Goal: Task Accomplishment & Management: Manage account settings

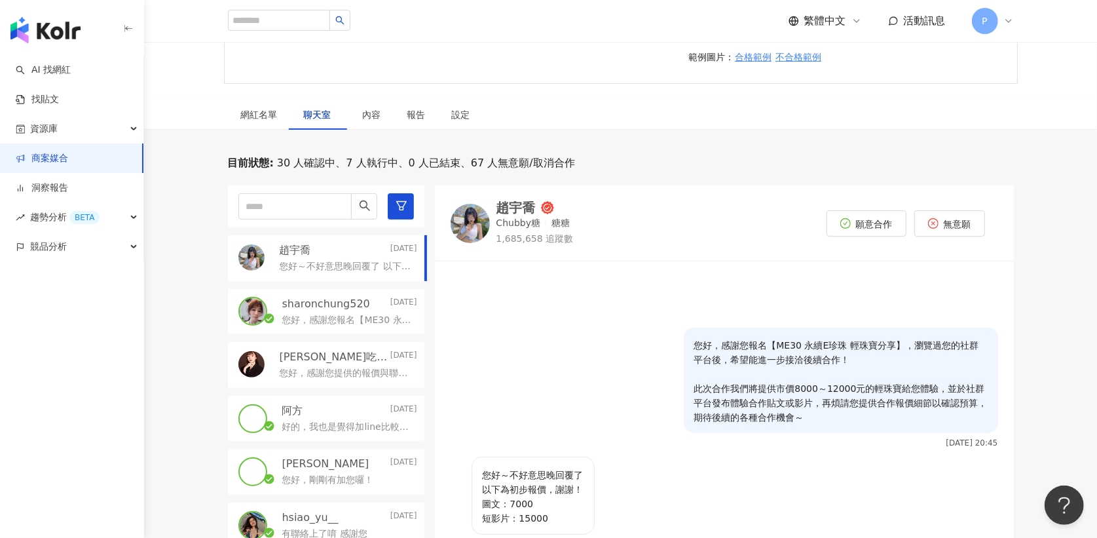
scroll to position [218, 0]
click at [256, 109] on div "網紅名單" at bounding box center [259, 116] width 37 height 14
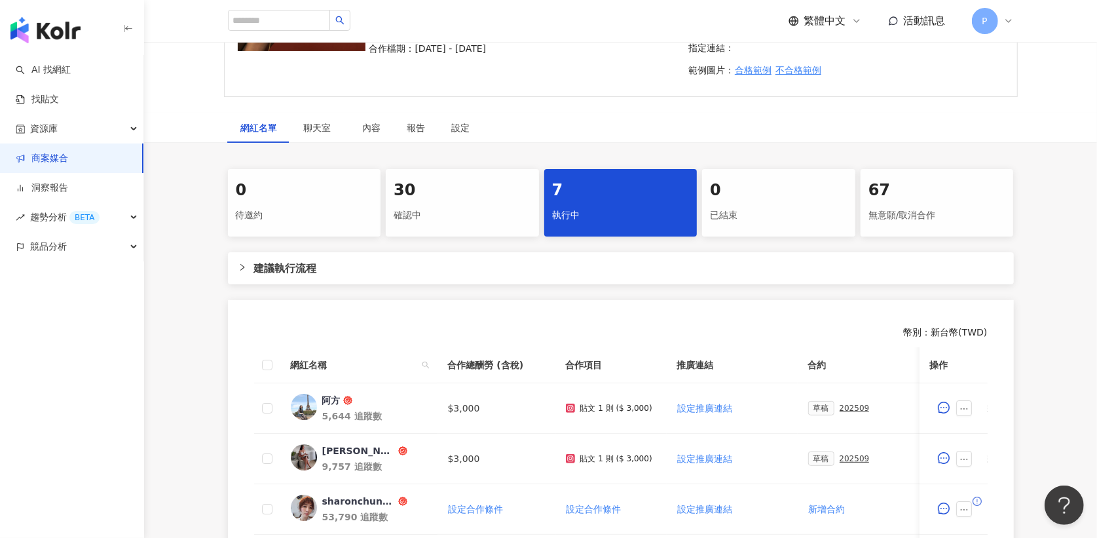
scroll to position [199, 0]
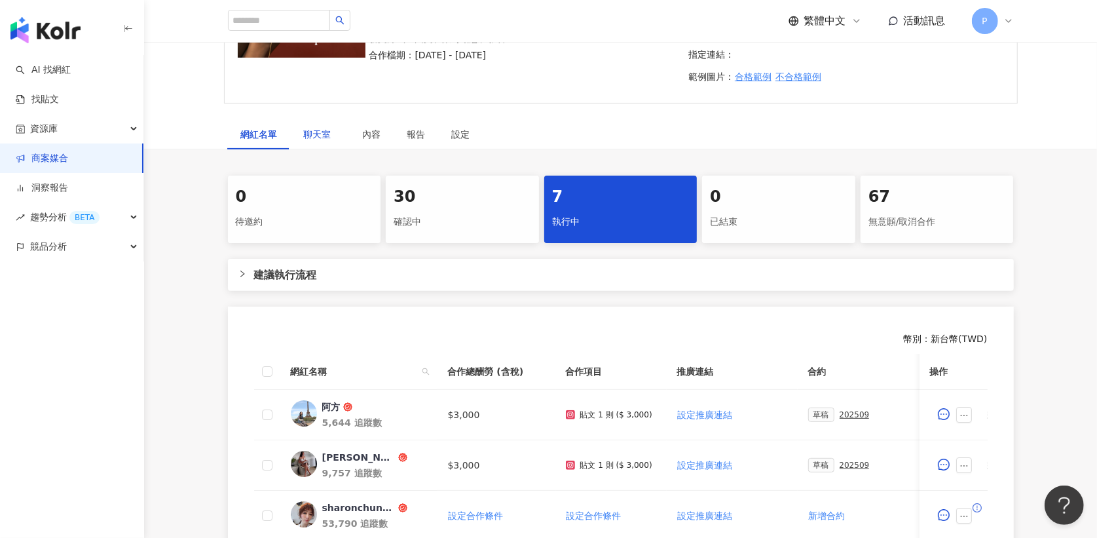
click at [318, 130] on span "聊天室" at bounding box center [320, 134] width 33 height 9
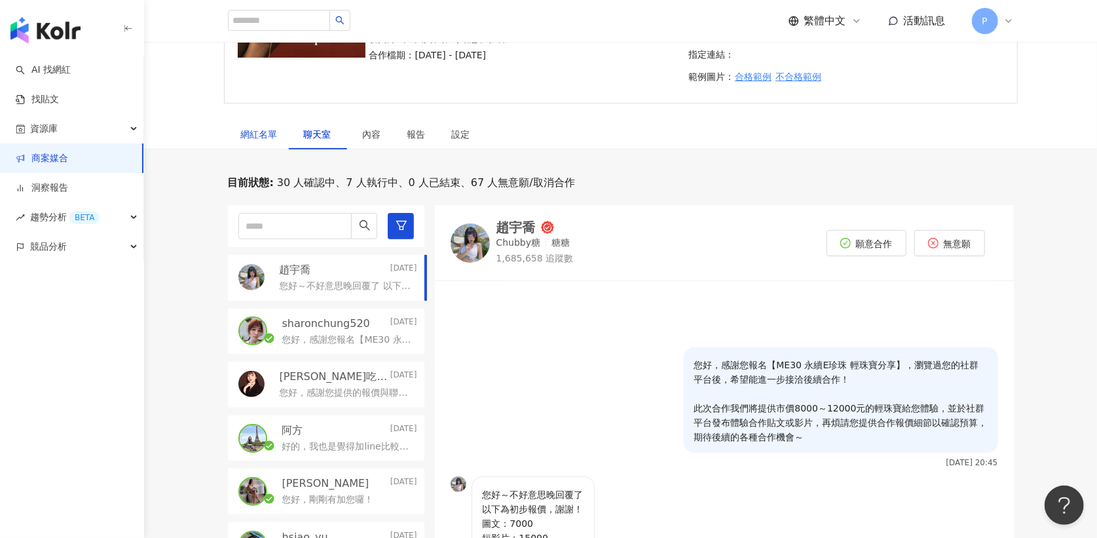
click at [267, 127] on div "網紅名單" at bounding box center [259, 134] width 37 height 14
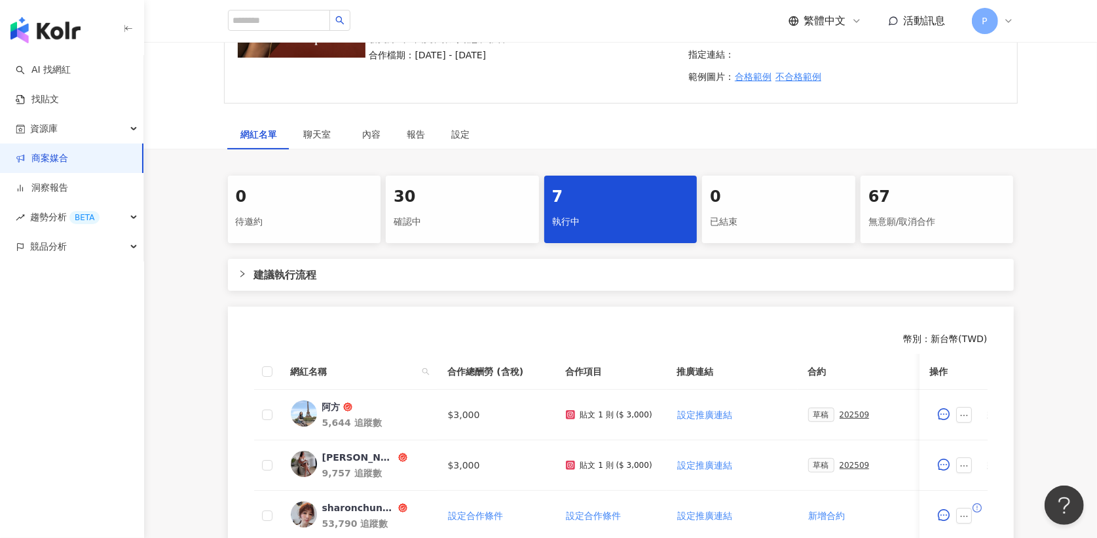
click at [399, 186] on div "30" at bounding box center [463, 197] width 138 height 22
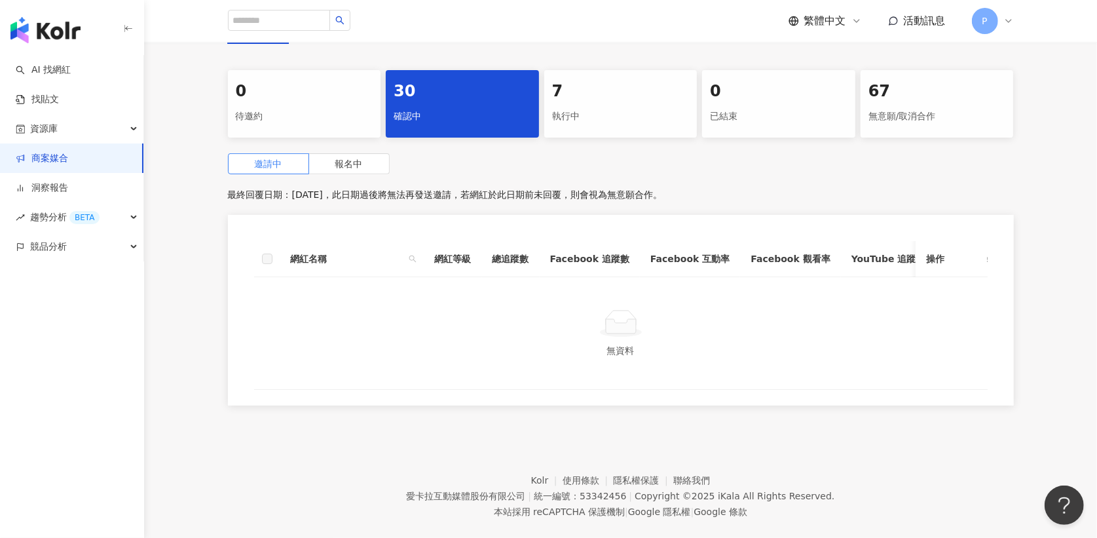
scroll to position [304, 0]
click at [327, 154] on label "報名中" at bounding box center [349, 164] width 81 height 21
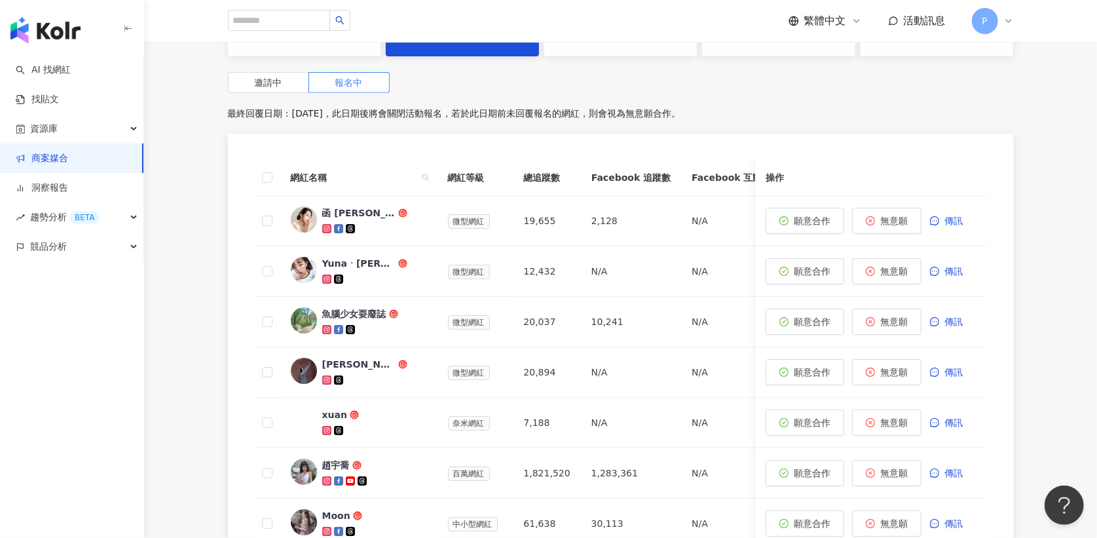
scroll to position [389, 0]
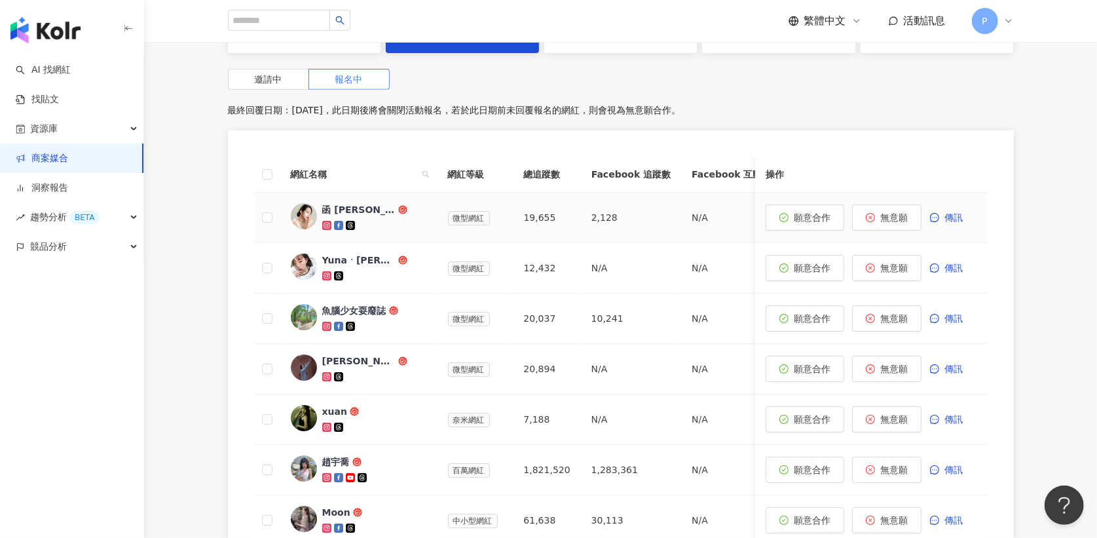
click at [324, 222] on icon at bounding box center [326, 225] width 7 height 7
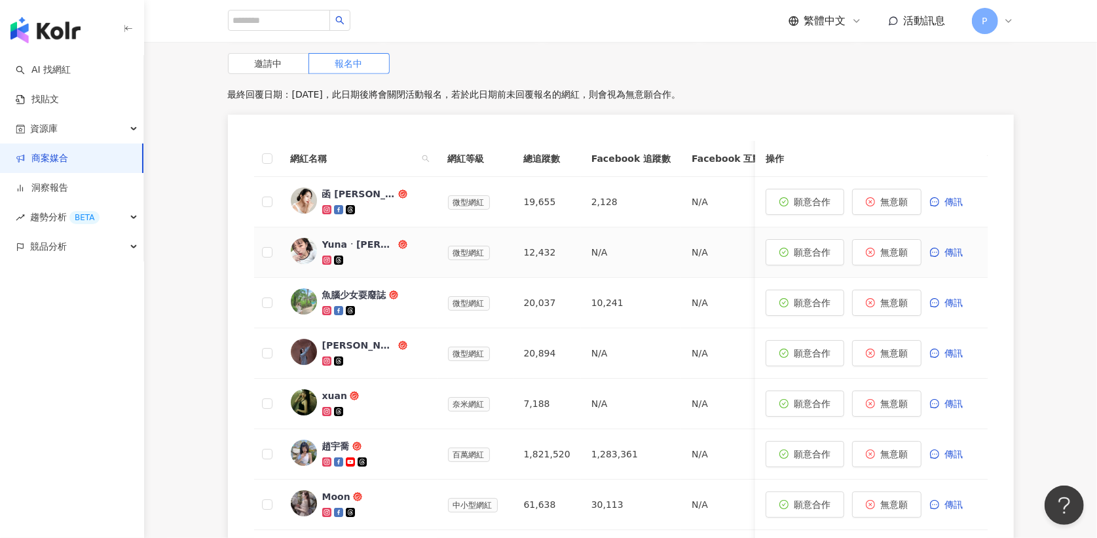
scroll to position [411, 0]
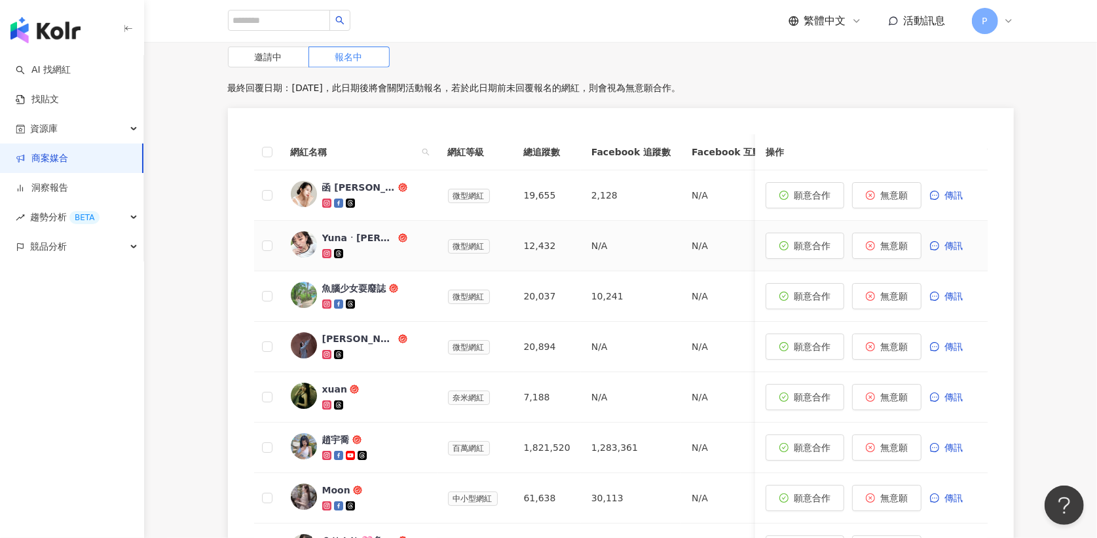
click at [324, 249] on icon at bounding box center [326, 253] width 9 height 9
click at [325, 299] on icon at bounding box center [326, 303] width 9 height 9
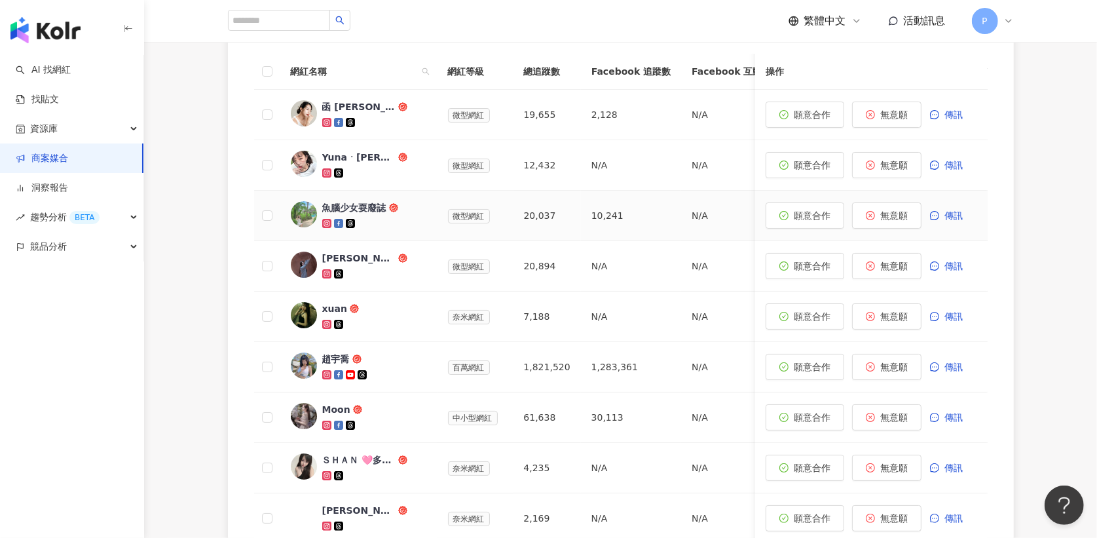
scroll to position [500, 0]
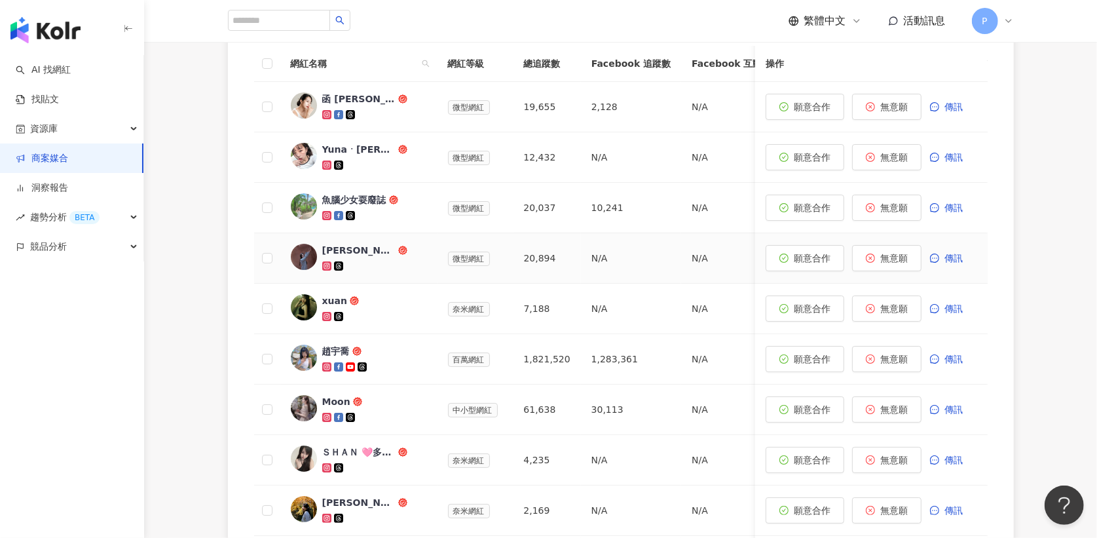
click at [326, 263] on icon at bounding box center [326, 265] width 5 height 5
click at [900, 253] on span "無意願" at bounding box center [895, 258] width 28 height 10
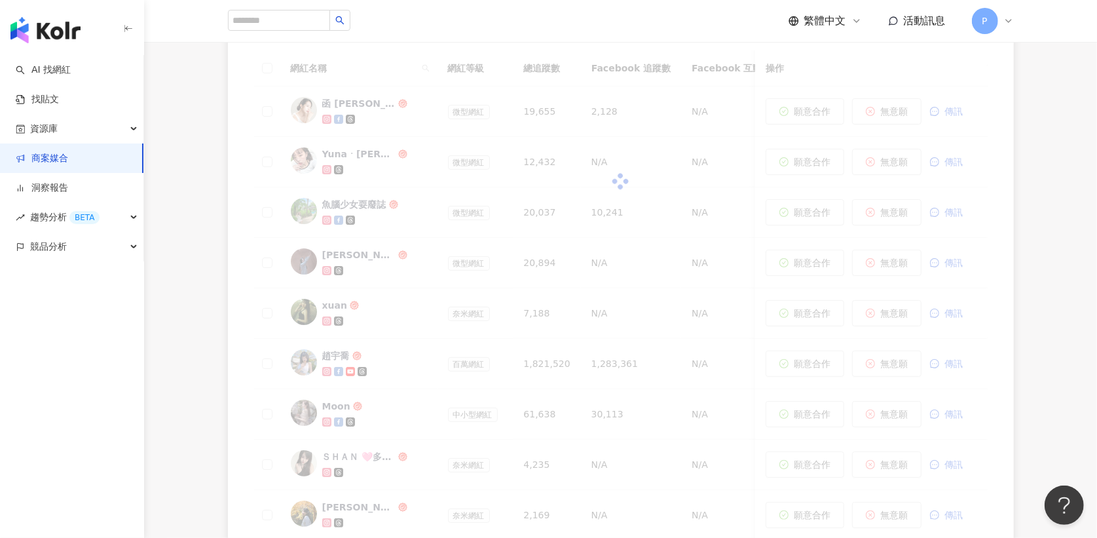
scroll to position [524, 0]
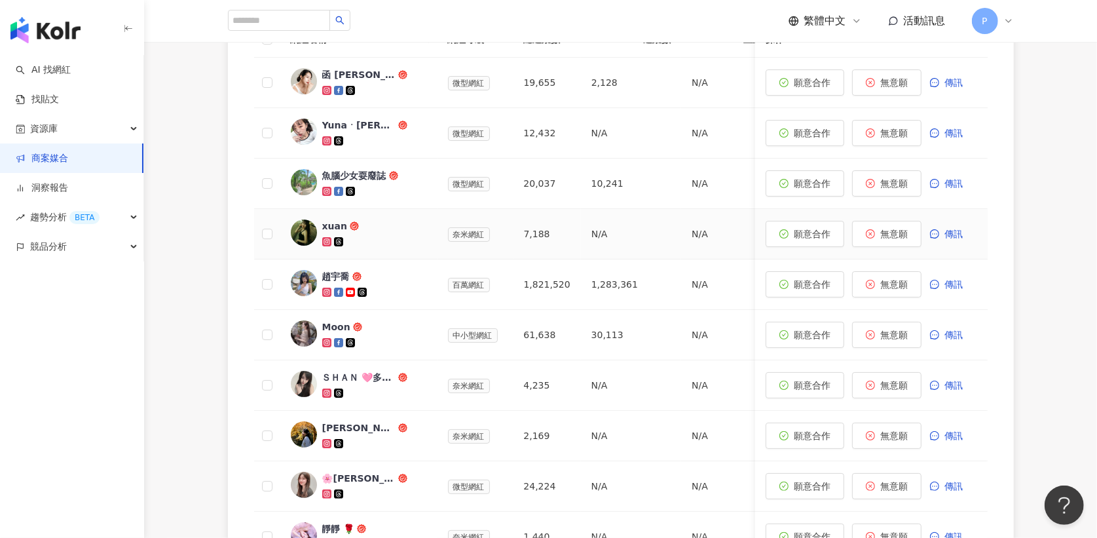
click at [322, 237] on icon at bounding box center [326, 241] width 9 height 9
click at [897, 229] on span "無意願" at bounding box center [895, 234] width 28 height 10
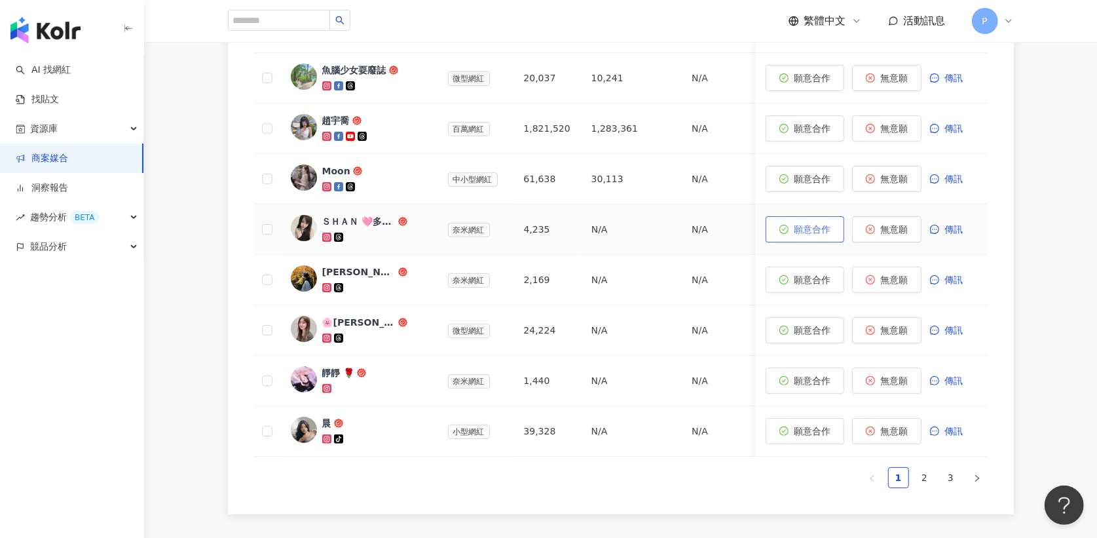
scroll to position [632, 0]
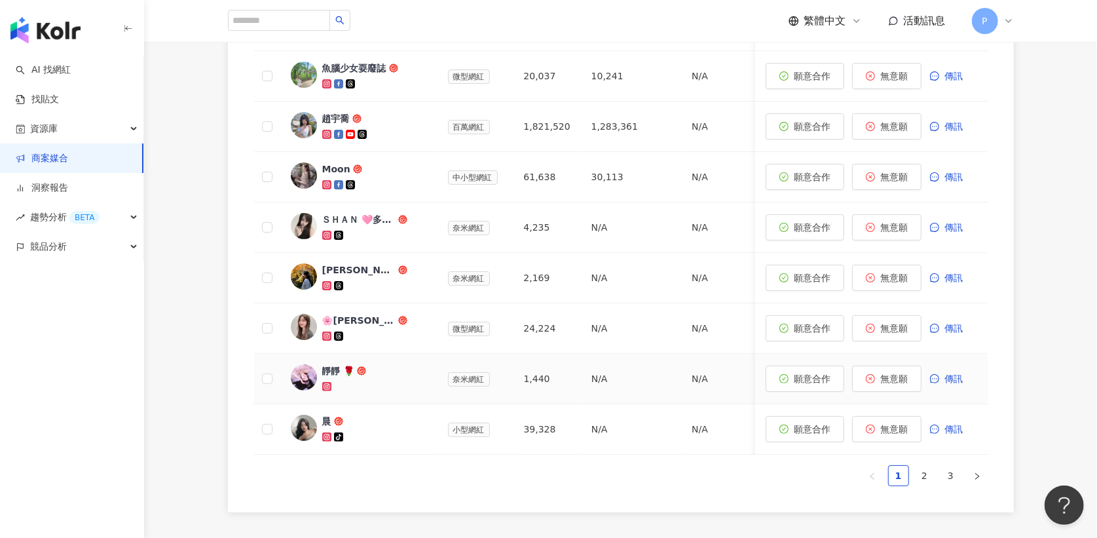
click at [329, 382] on icon at bounding box center [326, 386] width 9 height 9
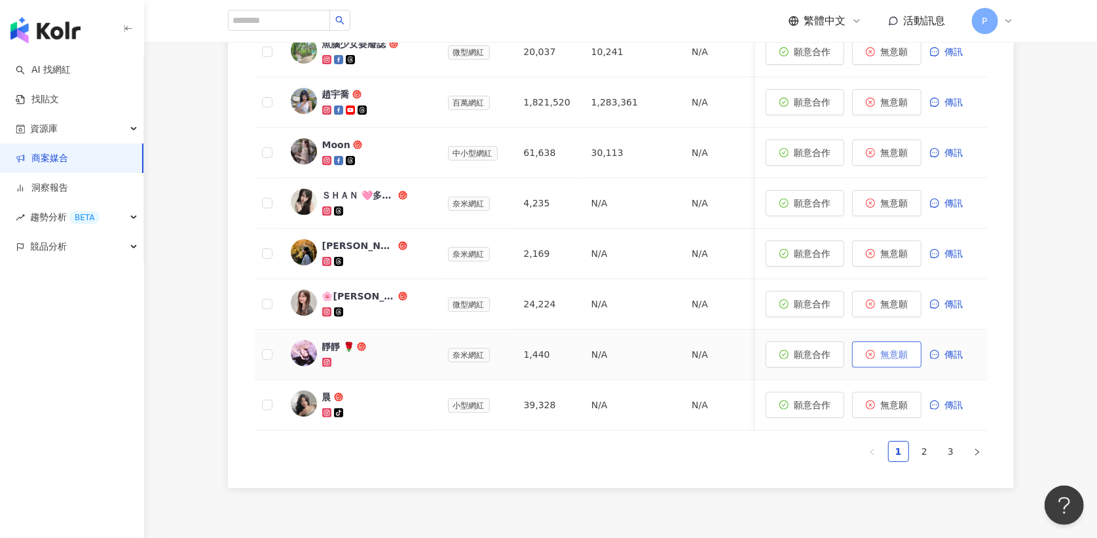
click at [889, 349] on span "無意願" at bounding box center [895, 354] width 28 height 10
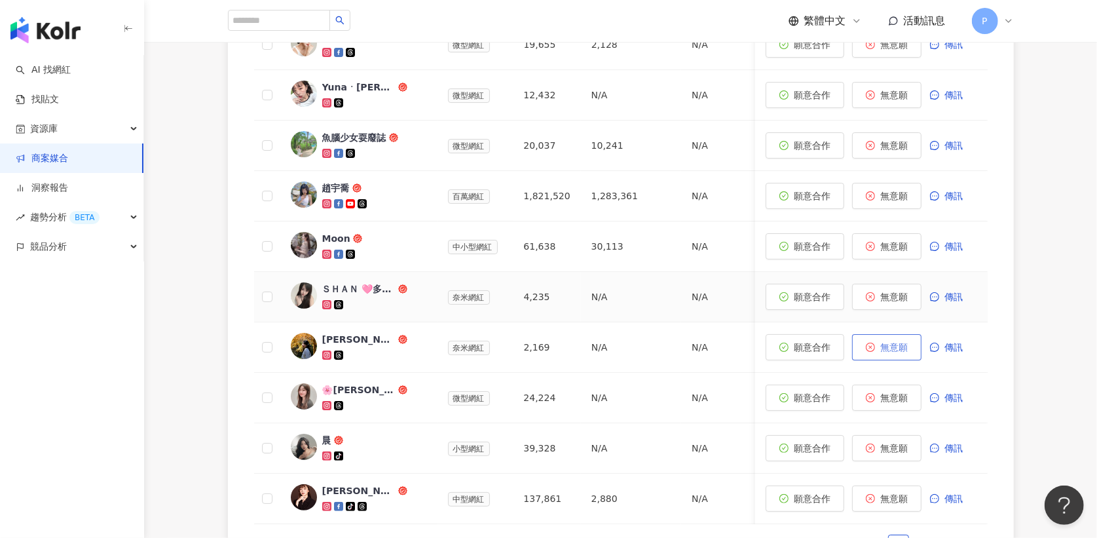
scroll to position [565, 0]
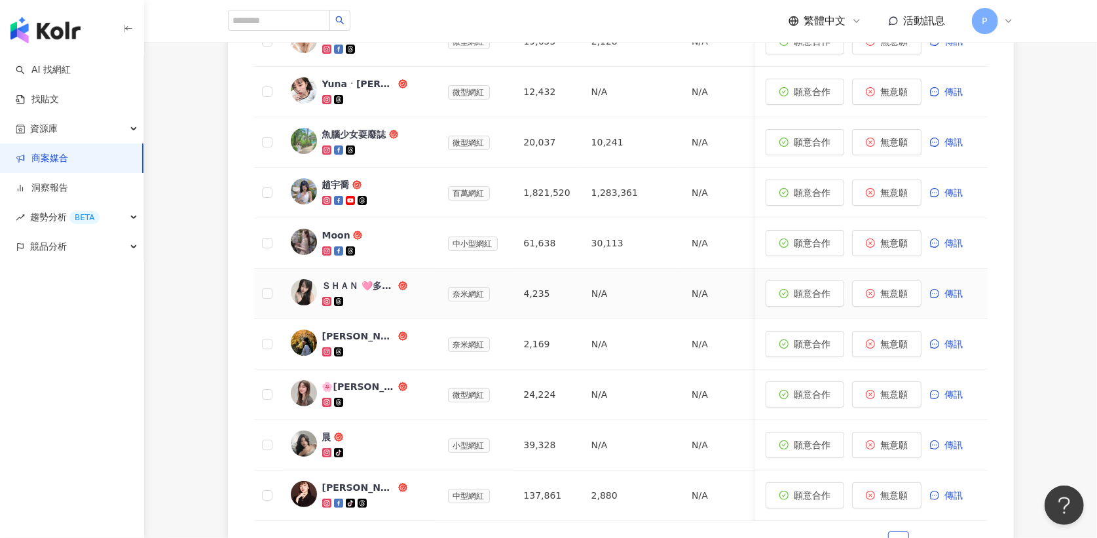
click at [325, 297] on icon at bounding box center [326, 301] width 9 height 9
click at [896, 288] on span "無意願" at bounding box center [895, 293] width 28 height 10
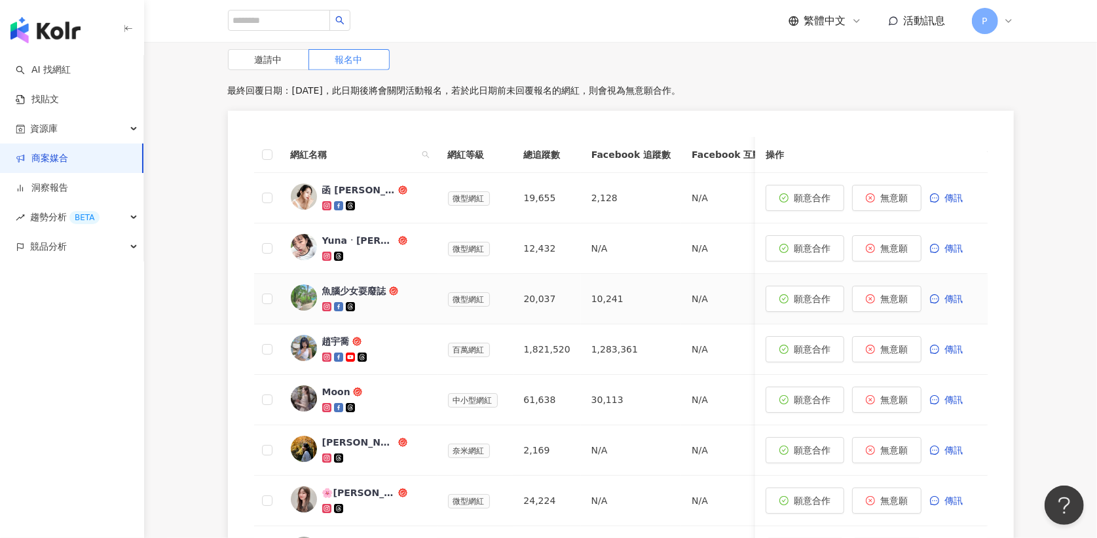
scroll to position [412, 0]
